Goal: Contribute content: Contribute content

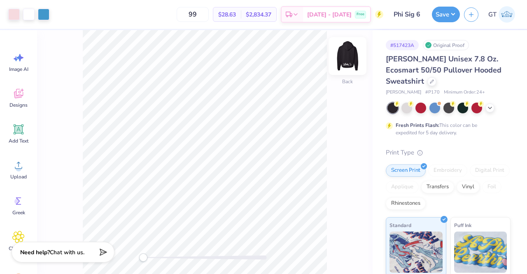
click at [352, 57] on img at bounding box center [347, 56] width 33 height 33
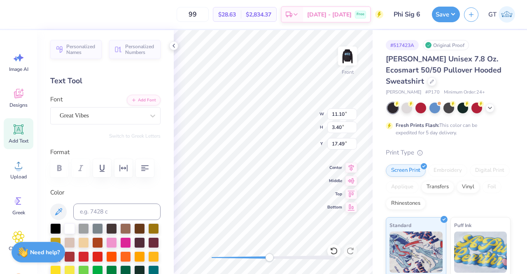
click at [269, 257] on div at bounding box center [274, 257] width 124 height 4
click at [193, 247] on div "Front" at bounding box center [273, 152] width 199 height 244
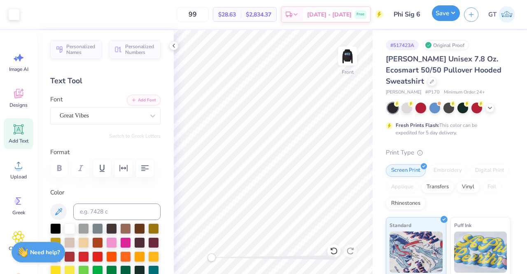
click at [442, 15] on button "Save" at bounding box center [446, 13] width 28 height 16
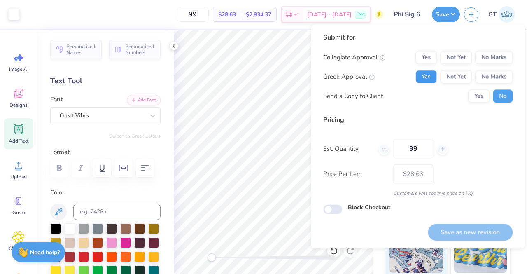
click at [430, 75] on button "Yes" at bounding box center [426, 76] width 21 height 13
click at [483, 61] on button "No Marks" at bounding box center [493, 57] width 37 height 13
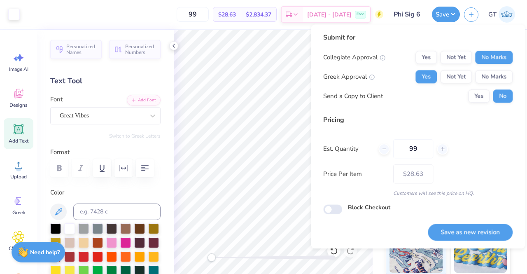
click at [477, 107] on div "Submit for Collegiate Approval Yes Not Yet No Marks Greek Approval Yes Not Yet …" at bounding box center [417, 71] width 189 height 76
click at [474, 98] on button "Yes" at bounding box center [478, 95] width 21 height 13
click at [456, 234] on button "Save as new revision" at bounding box center [470, 232] width 85 height 17
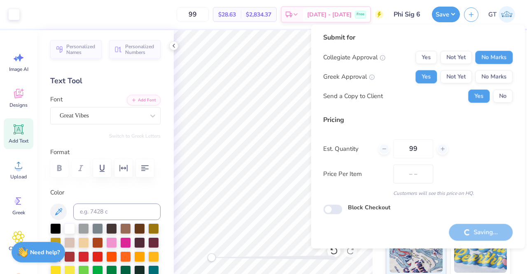
type input "$28.63"
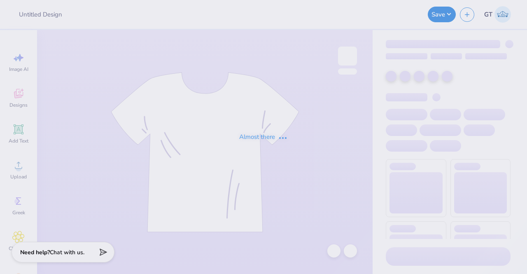
type input "Phi Sig 7"
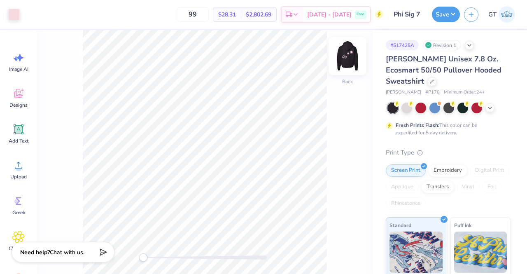
click at [350, 53] on img at bounding box center [347, 56] width 33 height 33
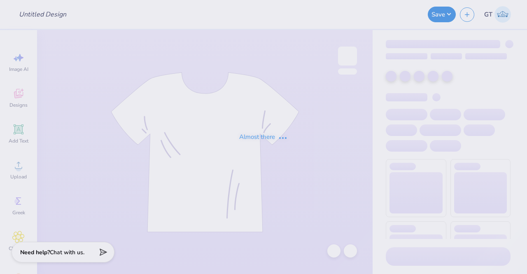
type input "Phi Sig 9"
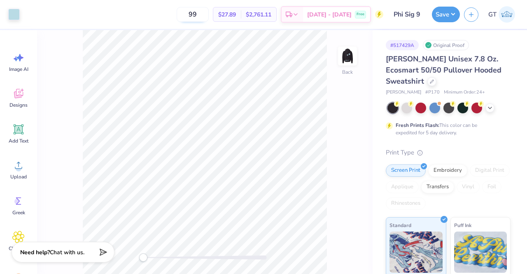
click at [353, 57] on img at bounding box center [347, 56] width 16 height 16
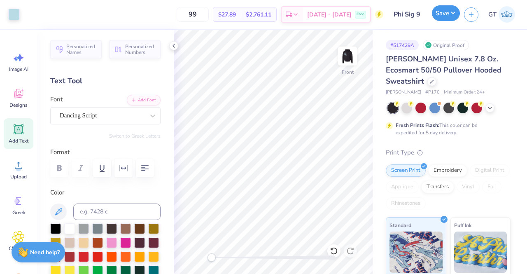
click at [451, 15] on button "Save" at bounding box center [446, 13] width 28 height 16
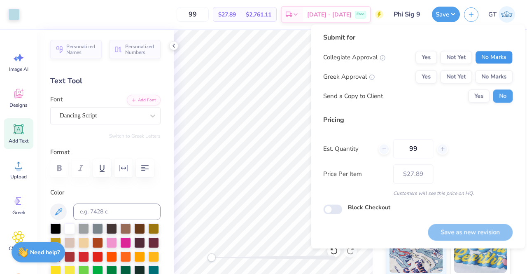
click at [492, 54] on button "No Marks" at bounding box center [493, 57] width 37 height 13
click at [428, 80] on button "Yes" at bounding box center [426, 76] width 21 height 13
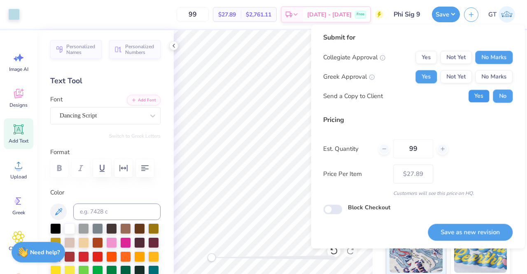
click at [478, 97] on button "Yes" at bounding box center [478, 95] width 21 height 13
click at [442, 229] on button "Save as new revision" at bounding box center [470, 232] width 85 height 17
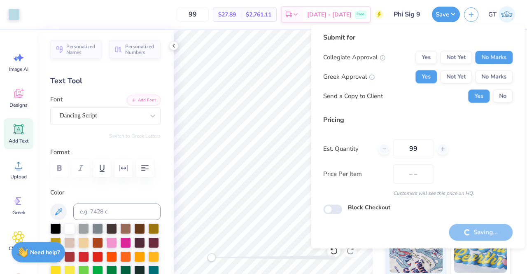
type input "$27.89"
